Goal: Task Accomplishment & Management: Use online tool/utility

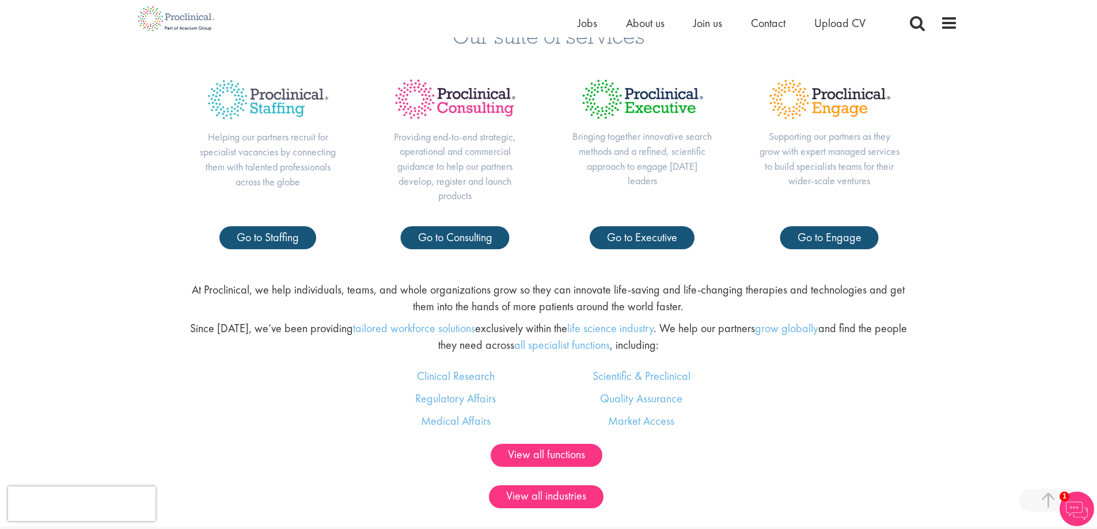
scroll to position [461, 0]
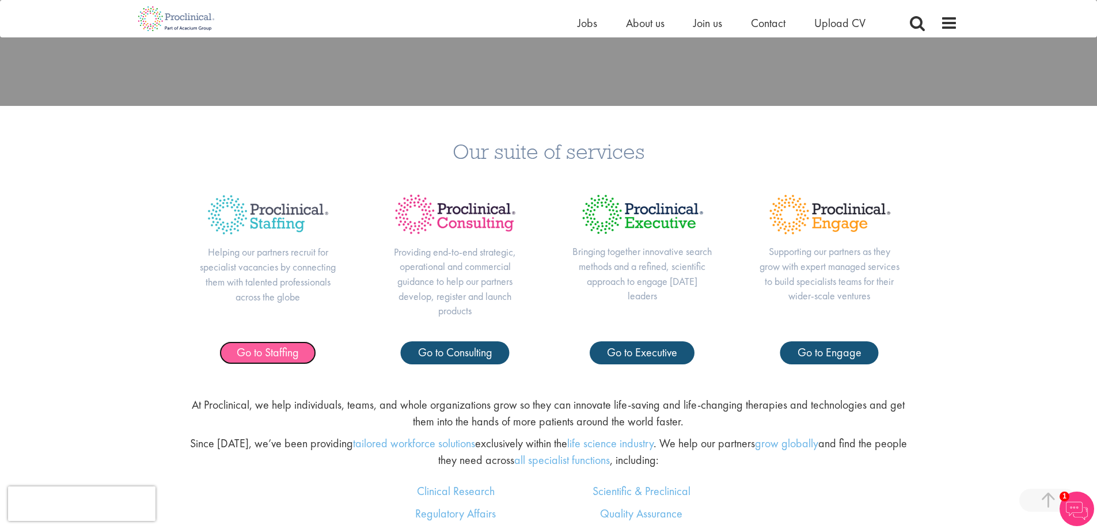
click at [268, 350] on span "Go to Staffing" at bounding box center [268, 352] width 62 height 15
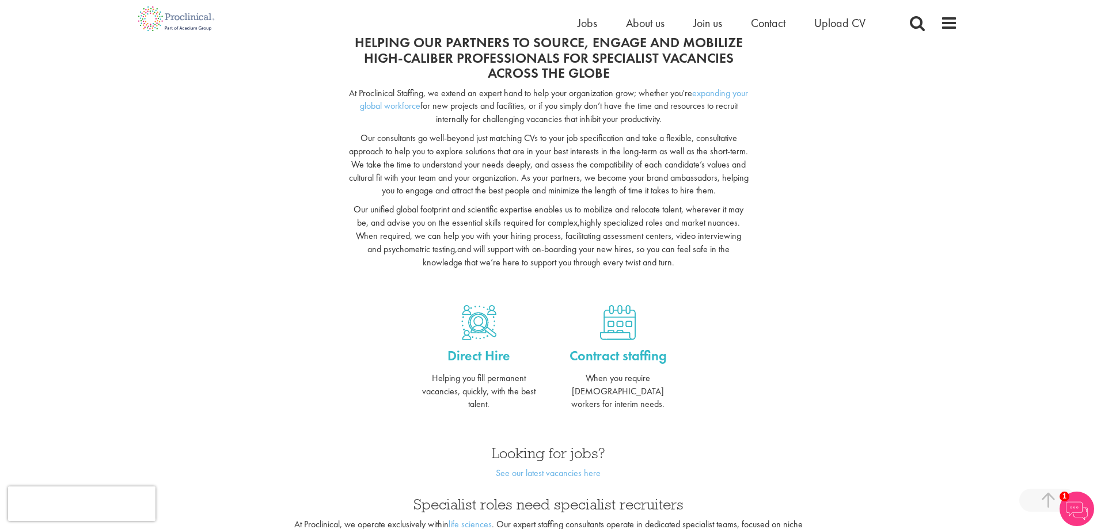
scroll to position [461, 0]
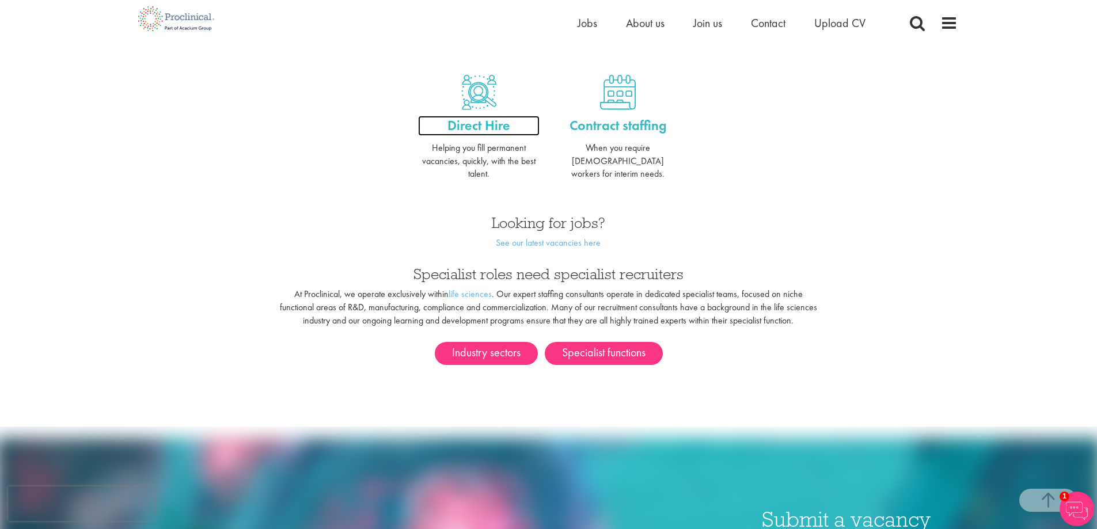
click at [476, 118] on p "Direct Hire" at bounding box center [479, 126] width 122 height 20
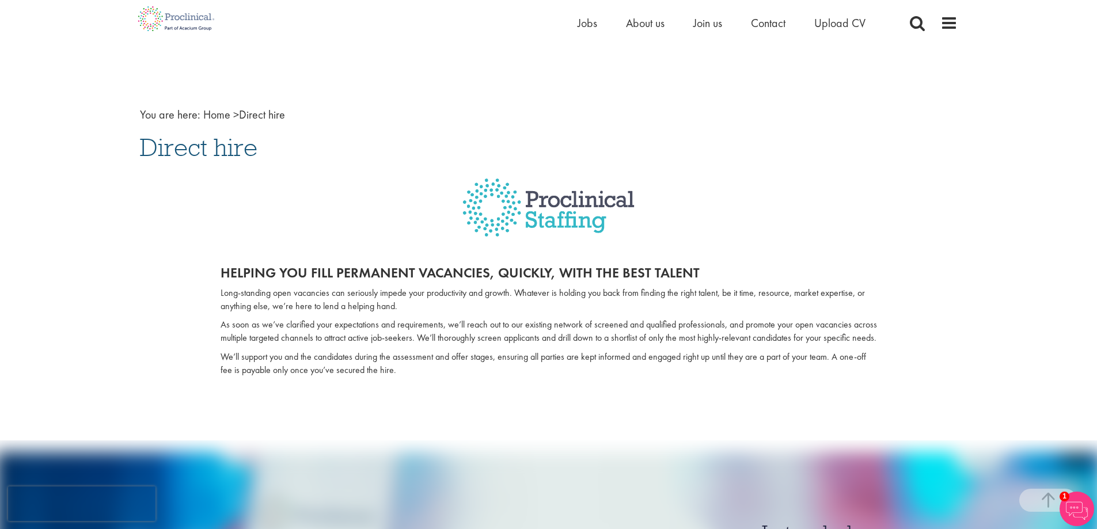
scroll to position [288, 0]
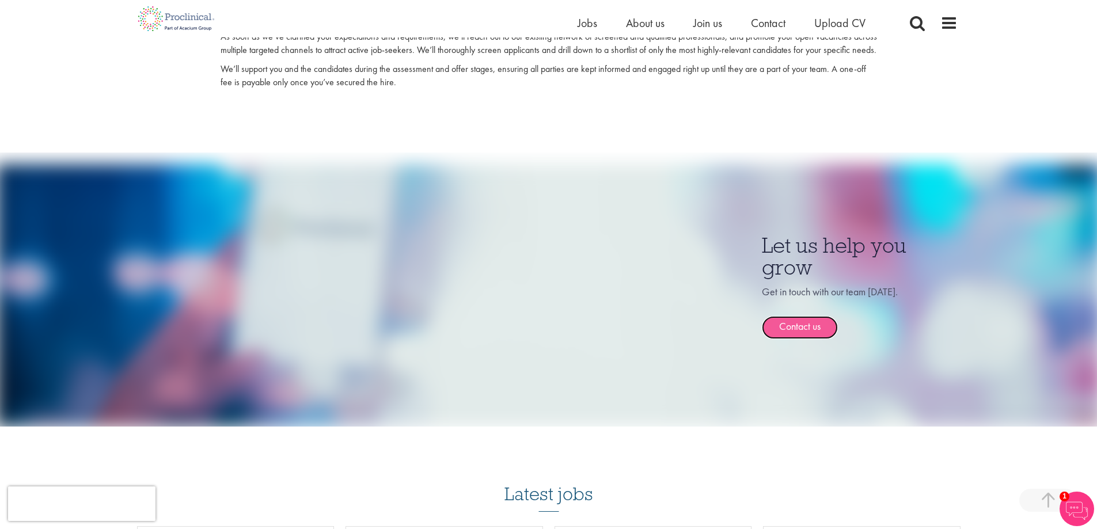
click at [799, 339] on link "Contact us" at bounding box center [800, 327] width 76 height 23
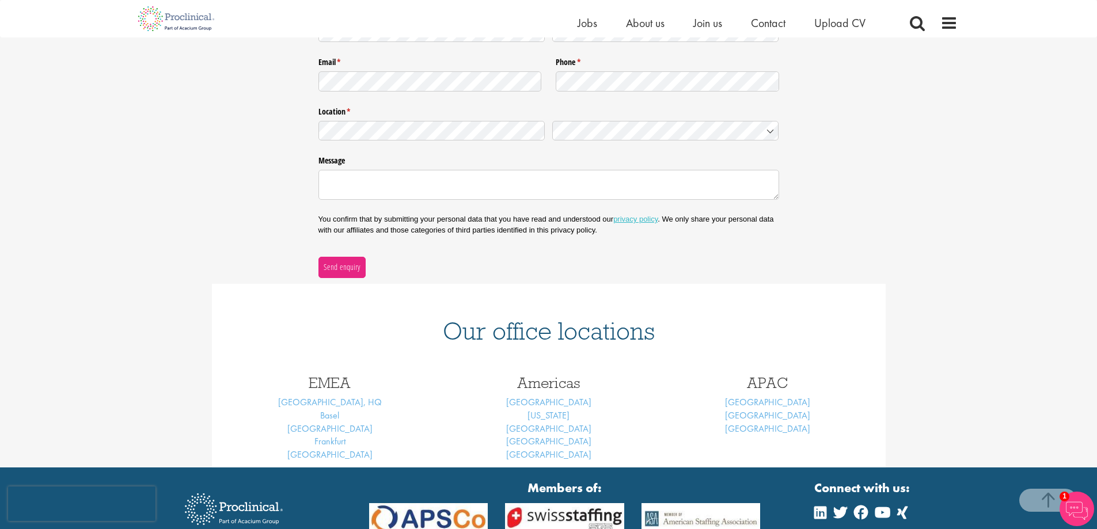
scroll to position [115, 0]
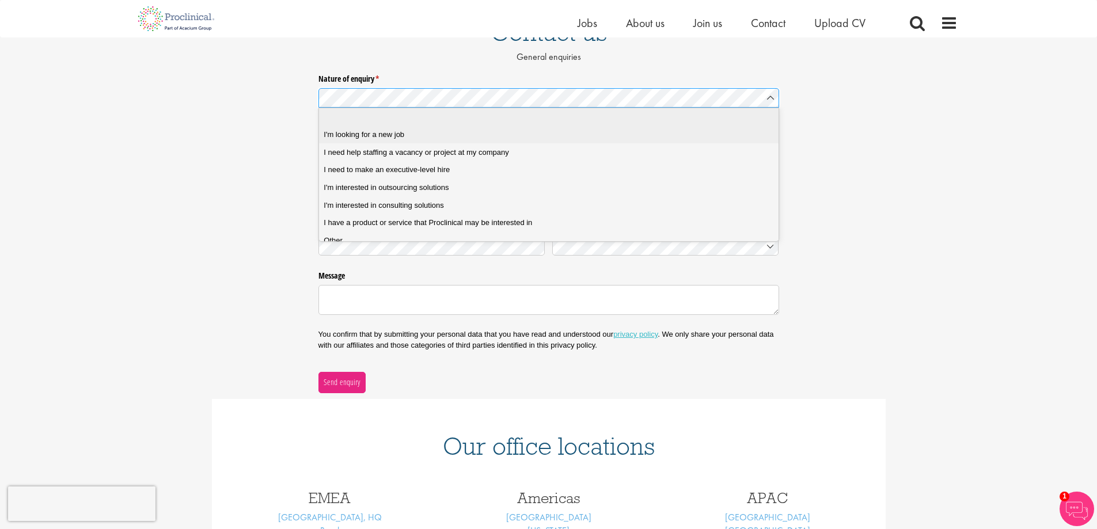
click at [467, 126] on job "I'm looking for a new job" at bounding box center [553, 135] width 468 height 18
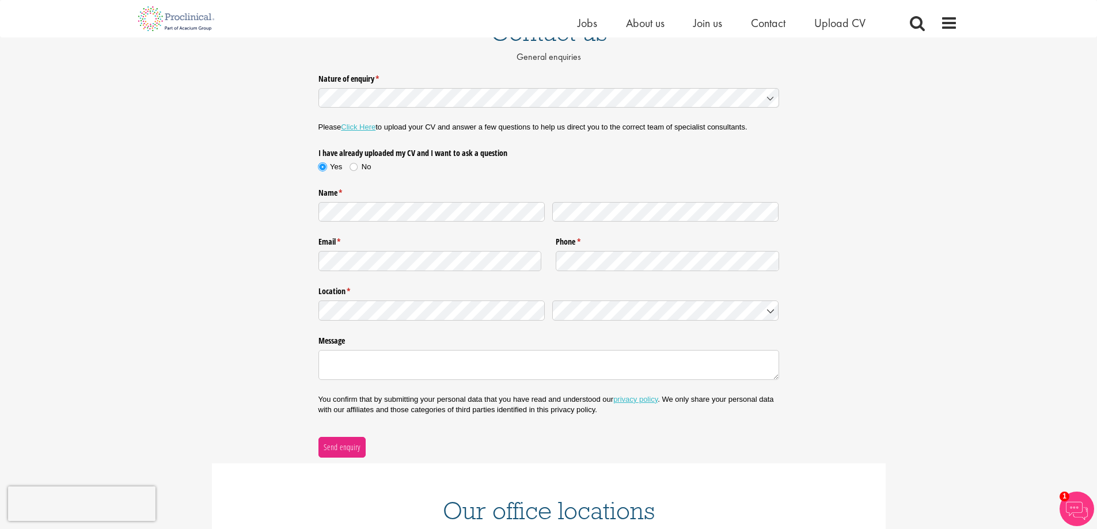
click at [349, 166] on label "Yes" at bounding box center [335, 167] width 32 height 10
click at [352, 175] on div "Yes No" at bounding box center [345, 169] width 53 height 14
click at [357, 171] on label "No" at bounding box center [360, 167] width 21 height 10
click at [955, 16] on span at bounding box center [949, 22] width 17 height 17
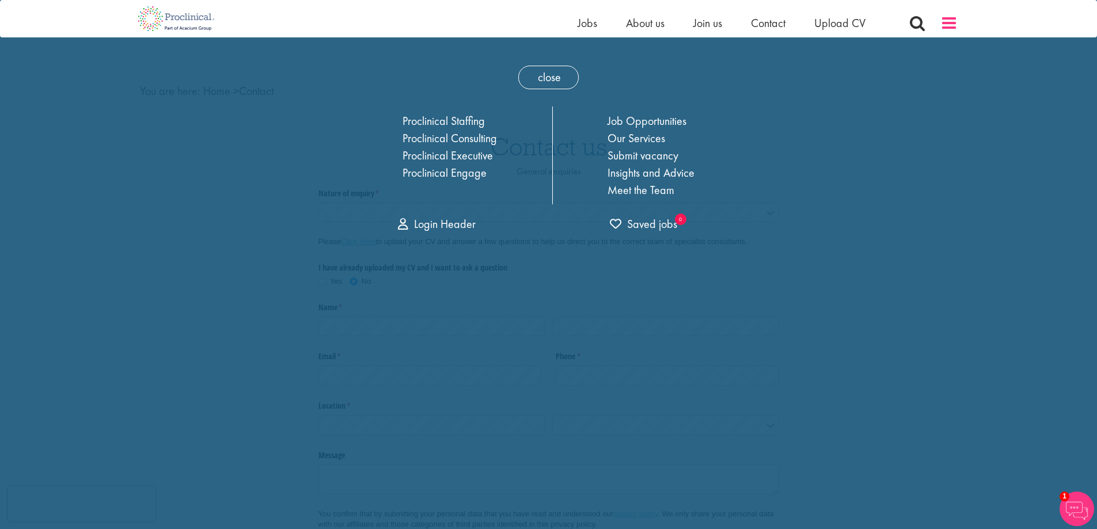
scroll to position [0, 0]
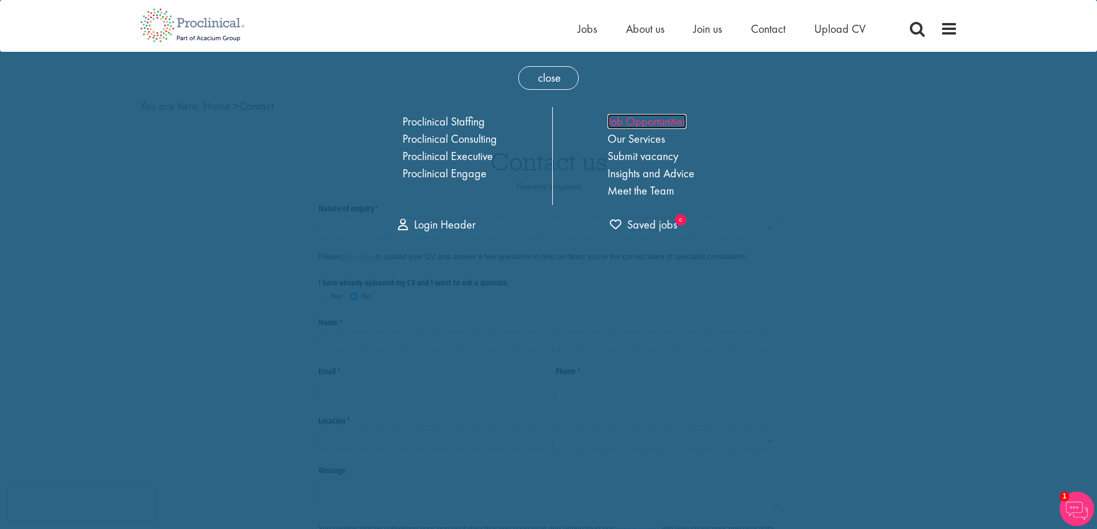
click at [654, 122] on link "Job Opportunities" at bounding box center [647, 121] width 79 height 15
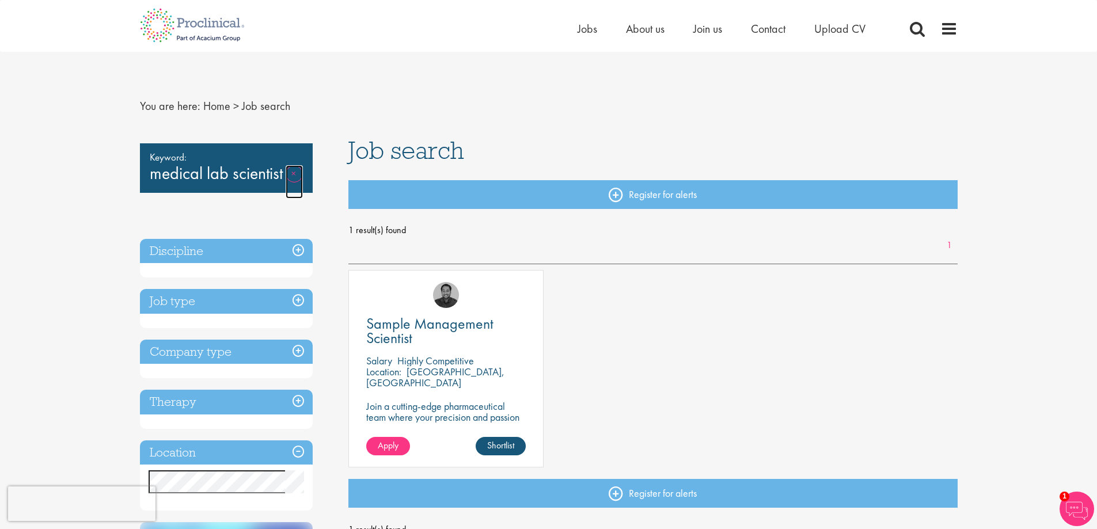
click at [292, 178] on link "Remove" at bounding box center [294, 181] width 17 height 33
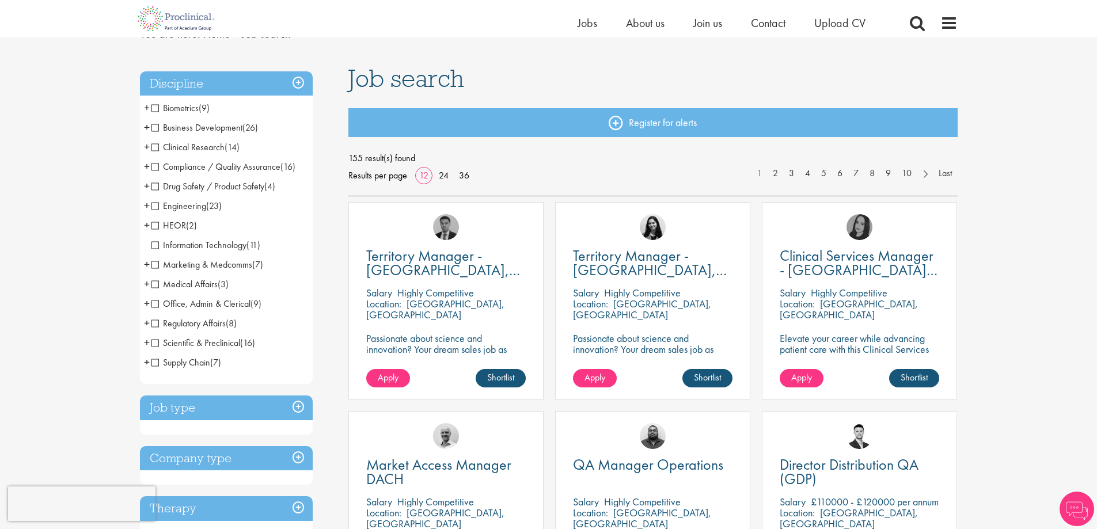
scroll to position [173, 0]
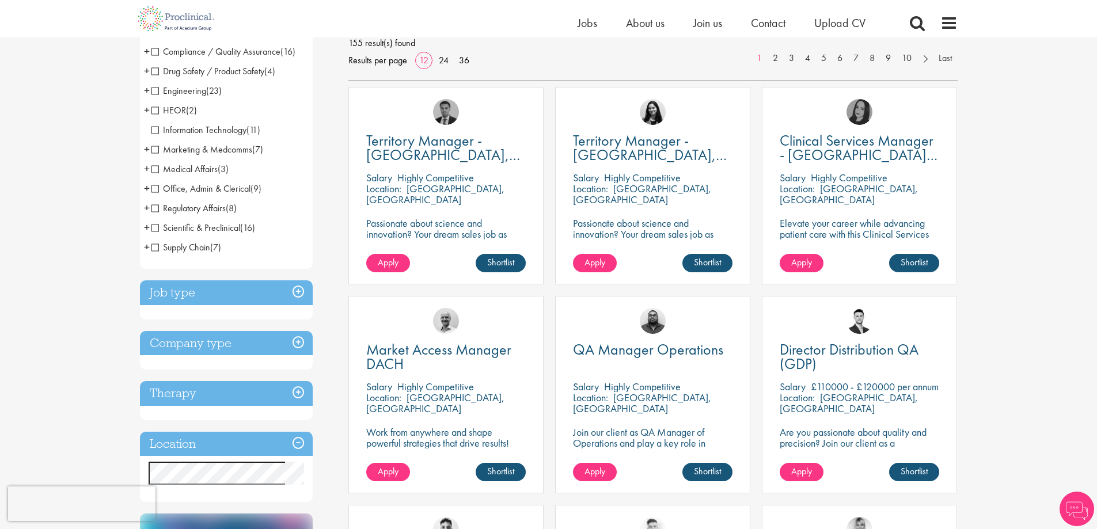
click at [301, 291] on h3 "Job type" at bounding box center [226, 293] width 173 height 25
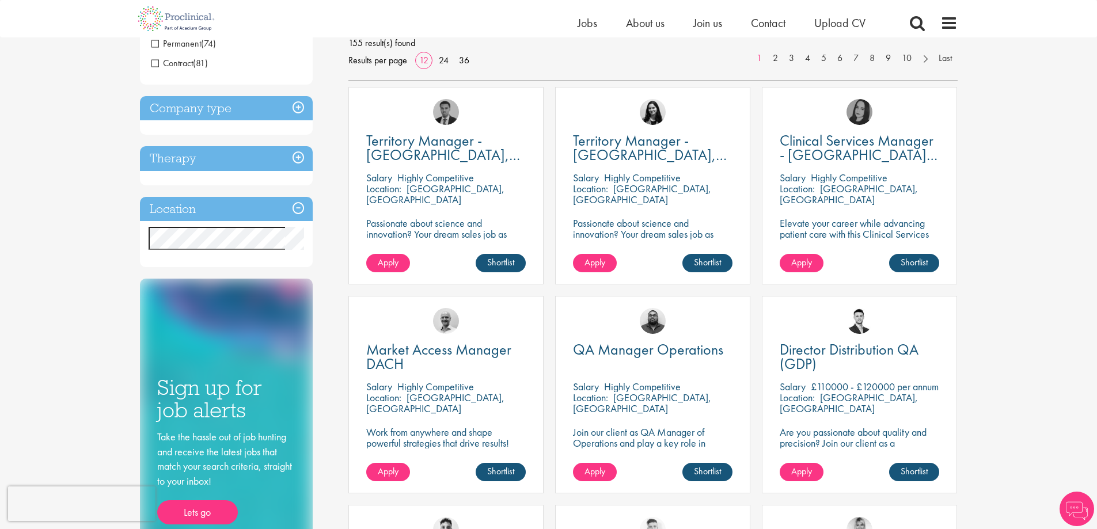
scroll to position [0, 0]
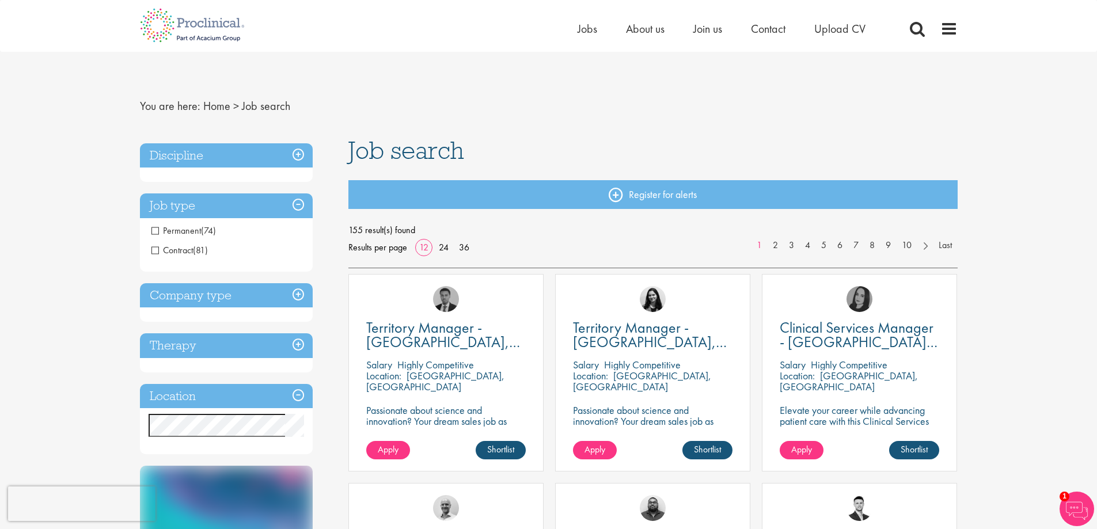
click at [195, 235] on span "Permanent" at bounding box center [177, 231] width 50 height 12
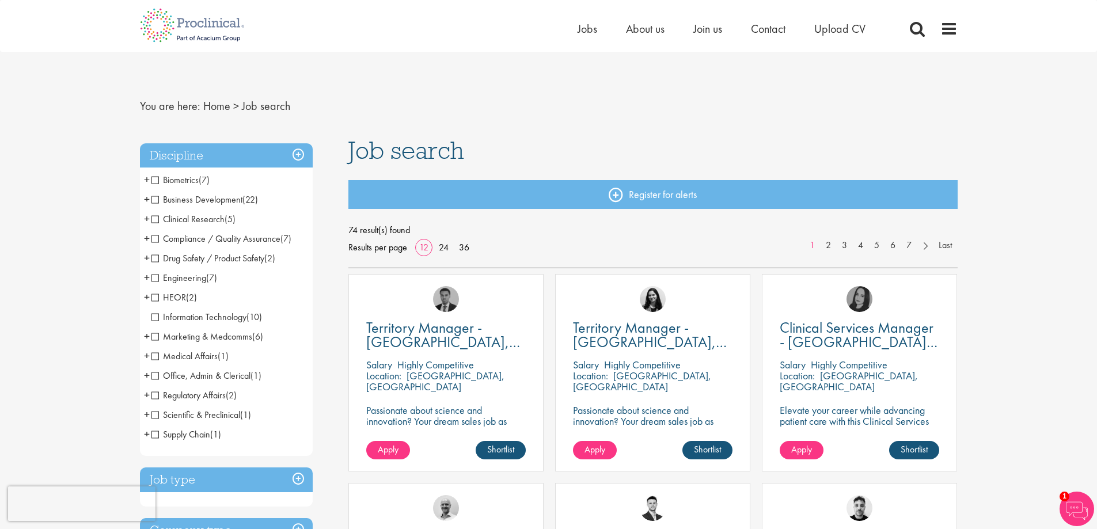
click at [156, 354] on span "Medical Affairs" at bounding box center [185, 356] width 66 height 12
